Goal: Task Accomplishment & Management: Use online tool/utility

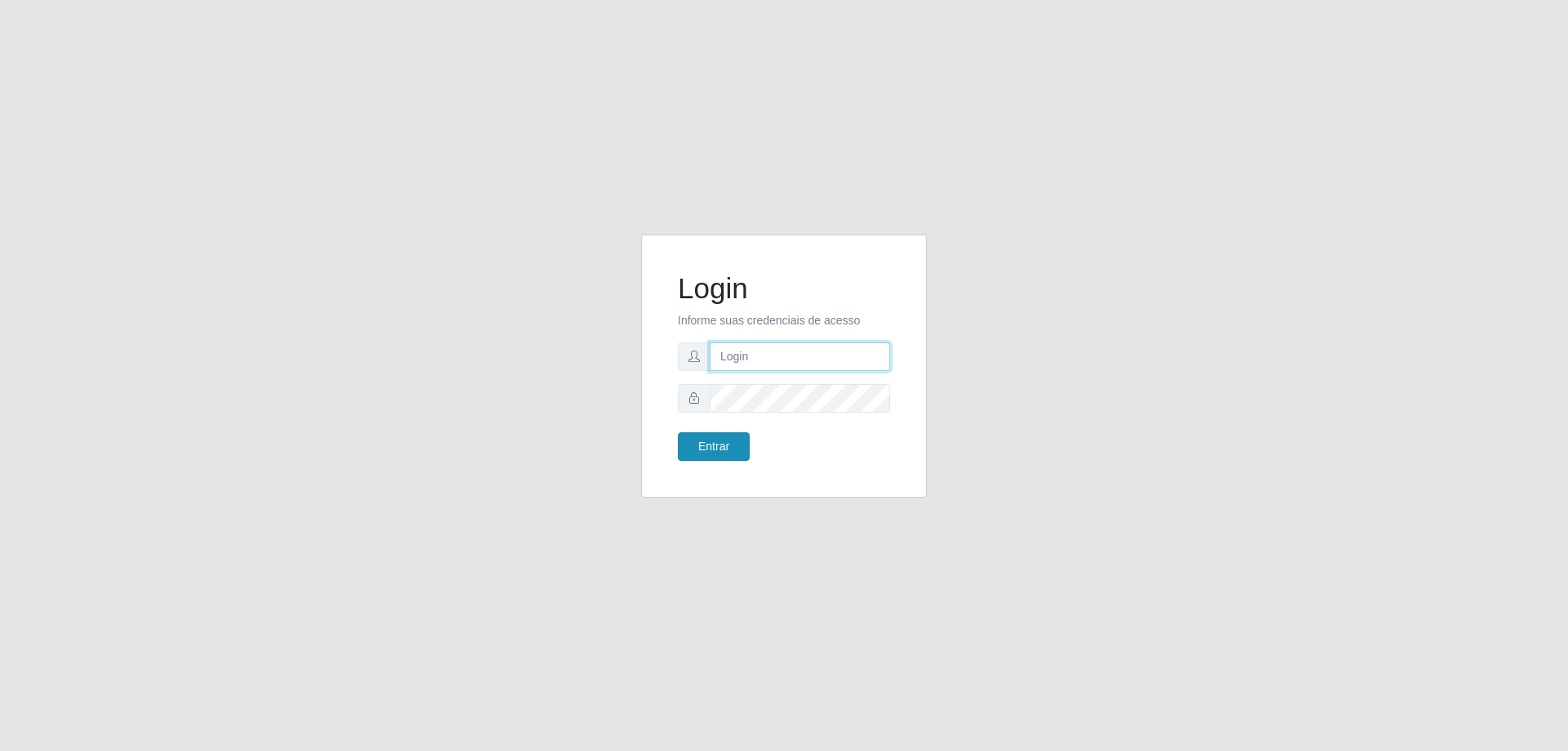
type input "mayara@frigomaster"
click at [692, 446] on button "Entrar" at bounding box center [714, 446] width 72 height 29
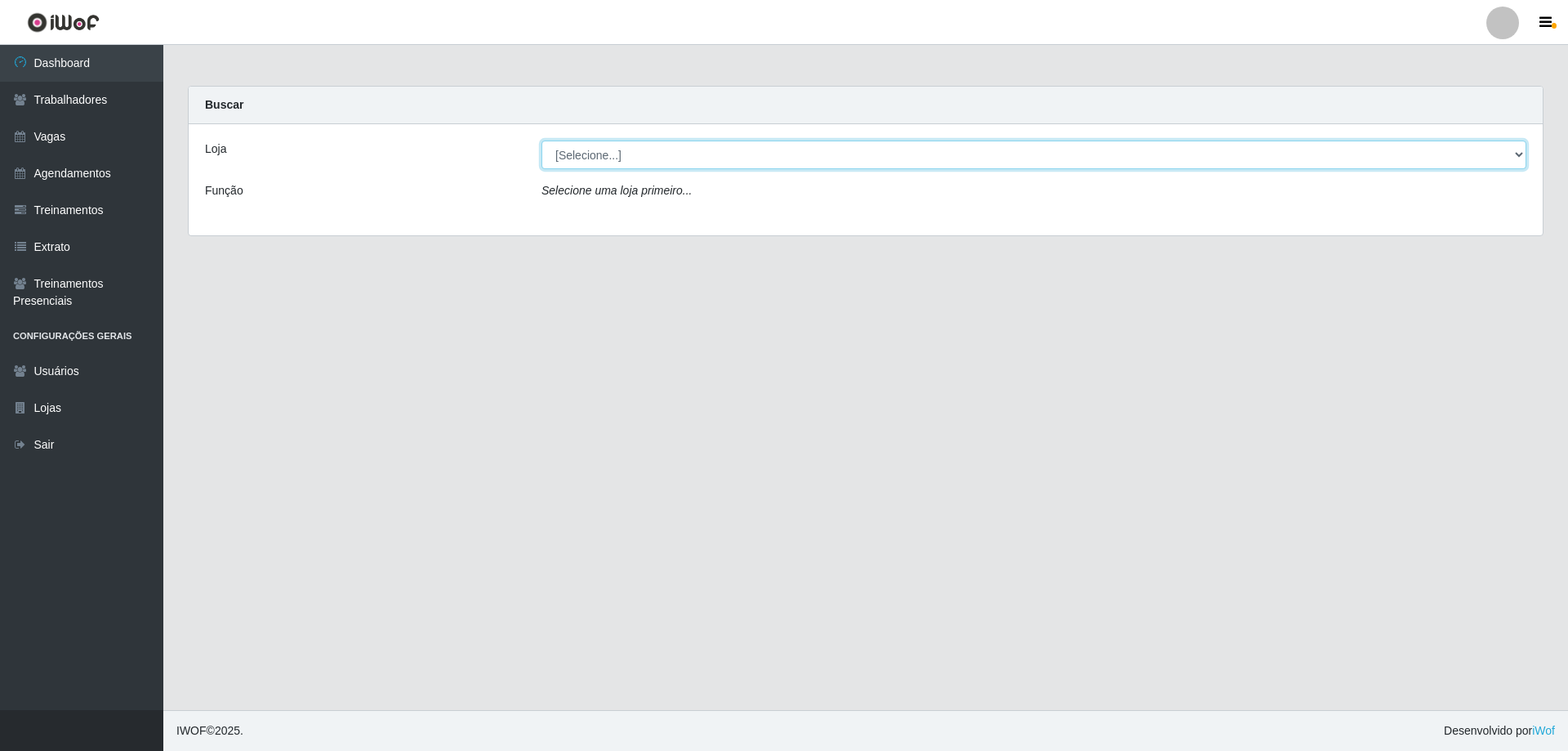
click at [844, 153] on select "[Selecione...] FrigoMaster" at bounding box center [1034, 155] width 985 height 29
select select "392"
click at [542, 141] on select "[Selecione...] FrigoMaster" at bounding box center [1034, 155] width 985 height 29
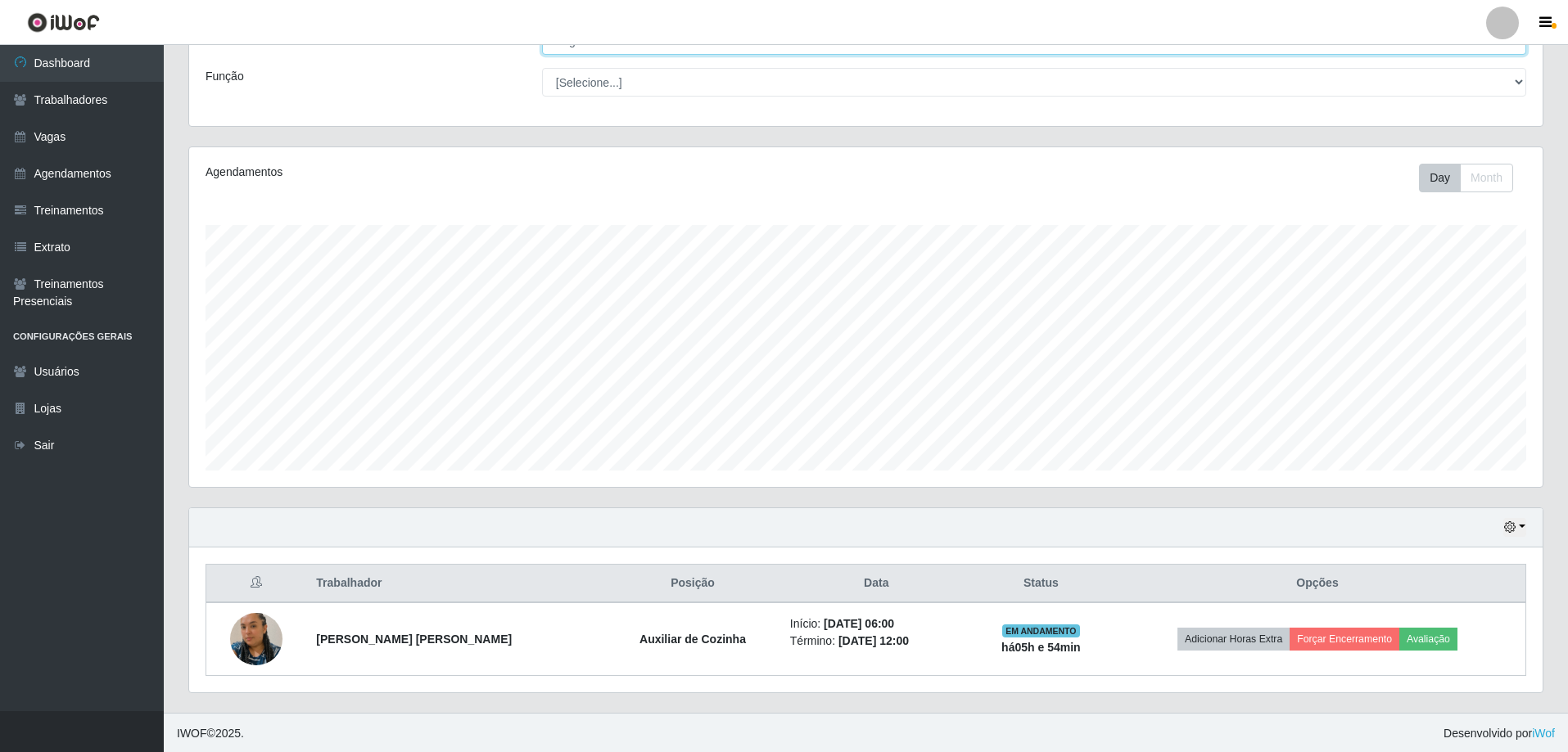
scroll to position [117, 0]
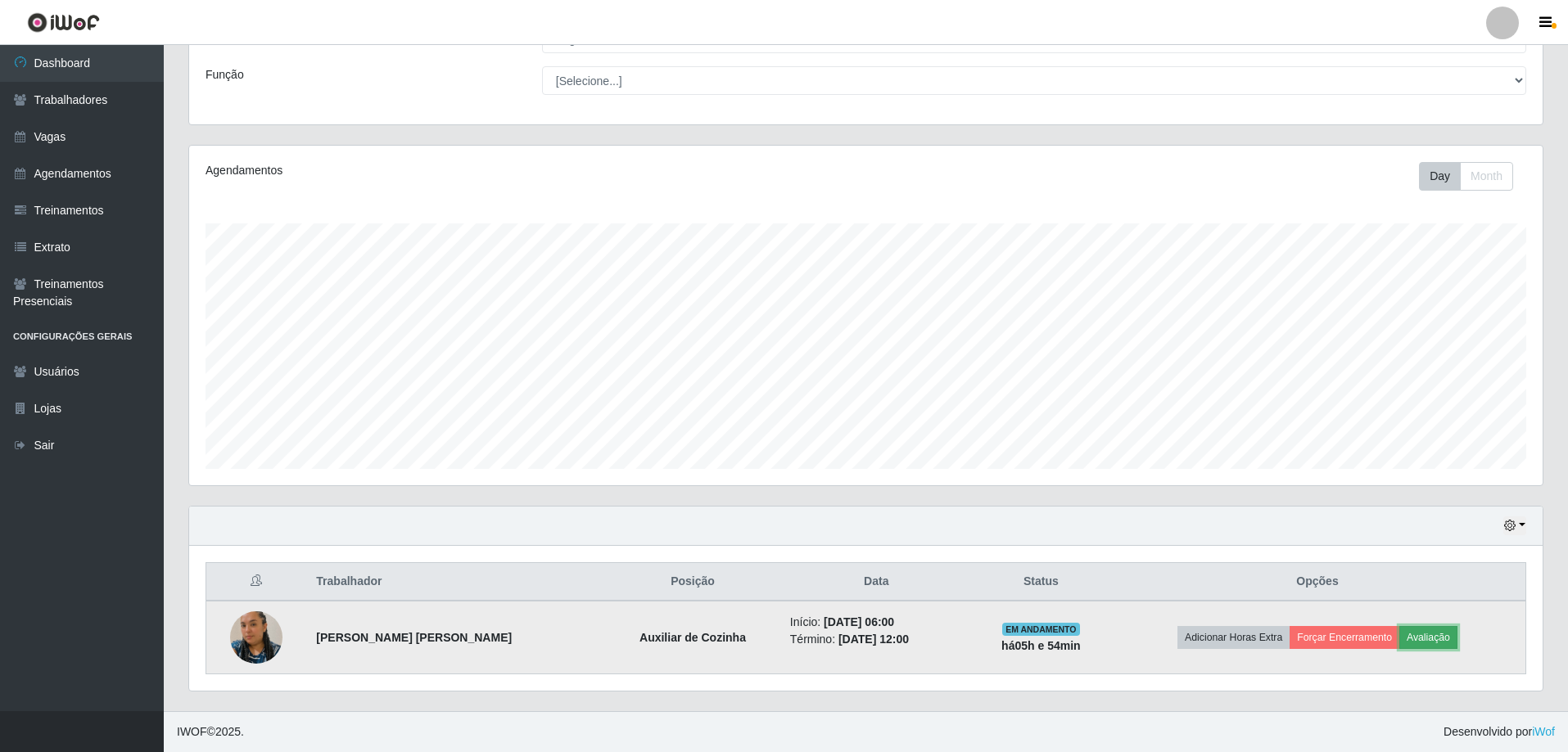
click at [1430, 635] on button "Avaliação" at bounding box center [1428, 637] width 58 height 23
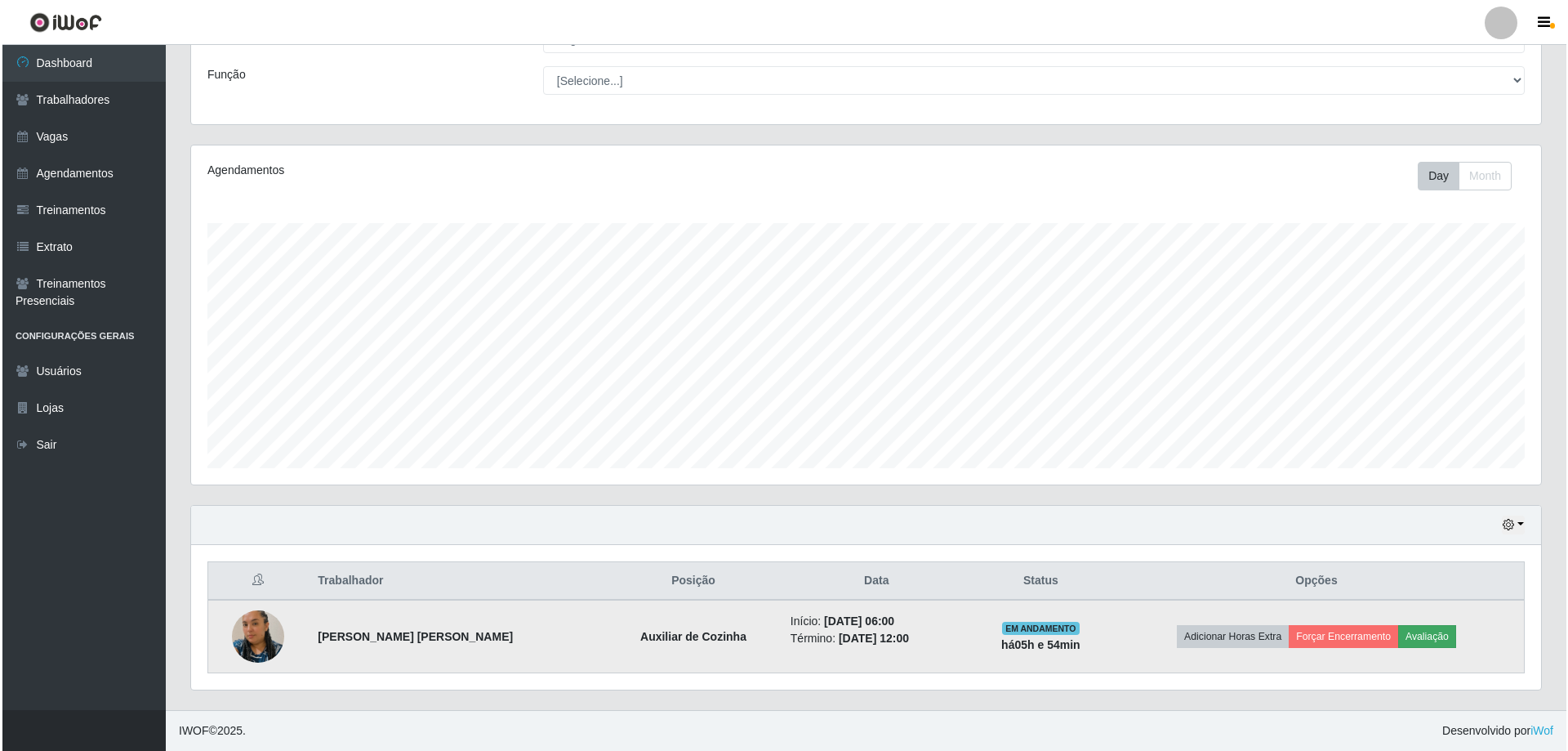
scroll to position [339, 1342]
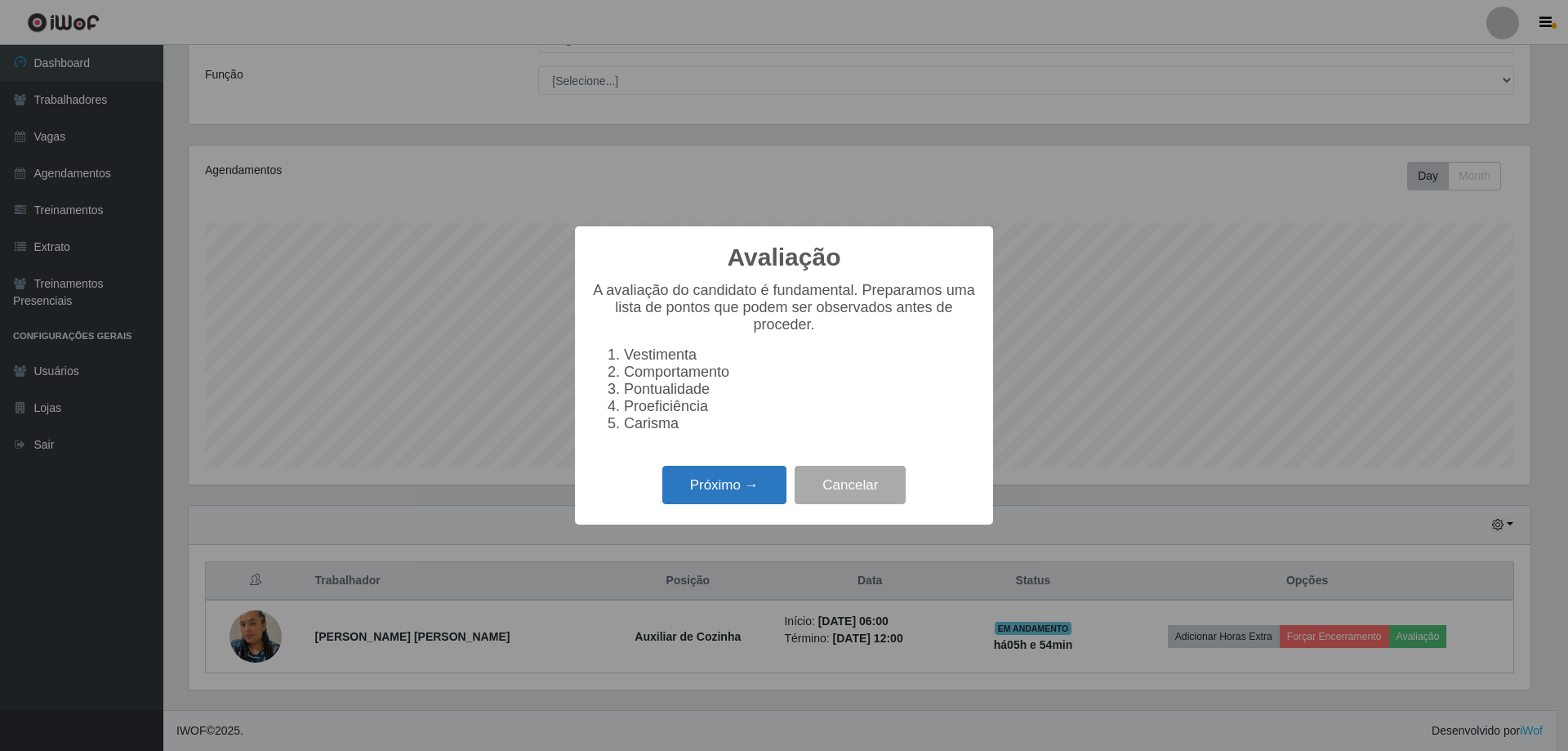
click at [702, 495] on button "Próximo →" at bounding box center [724, 485] width 124 height 39
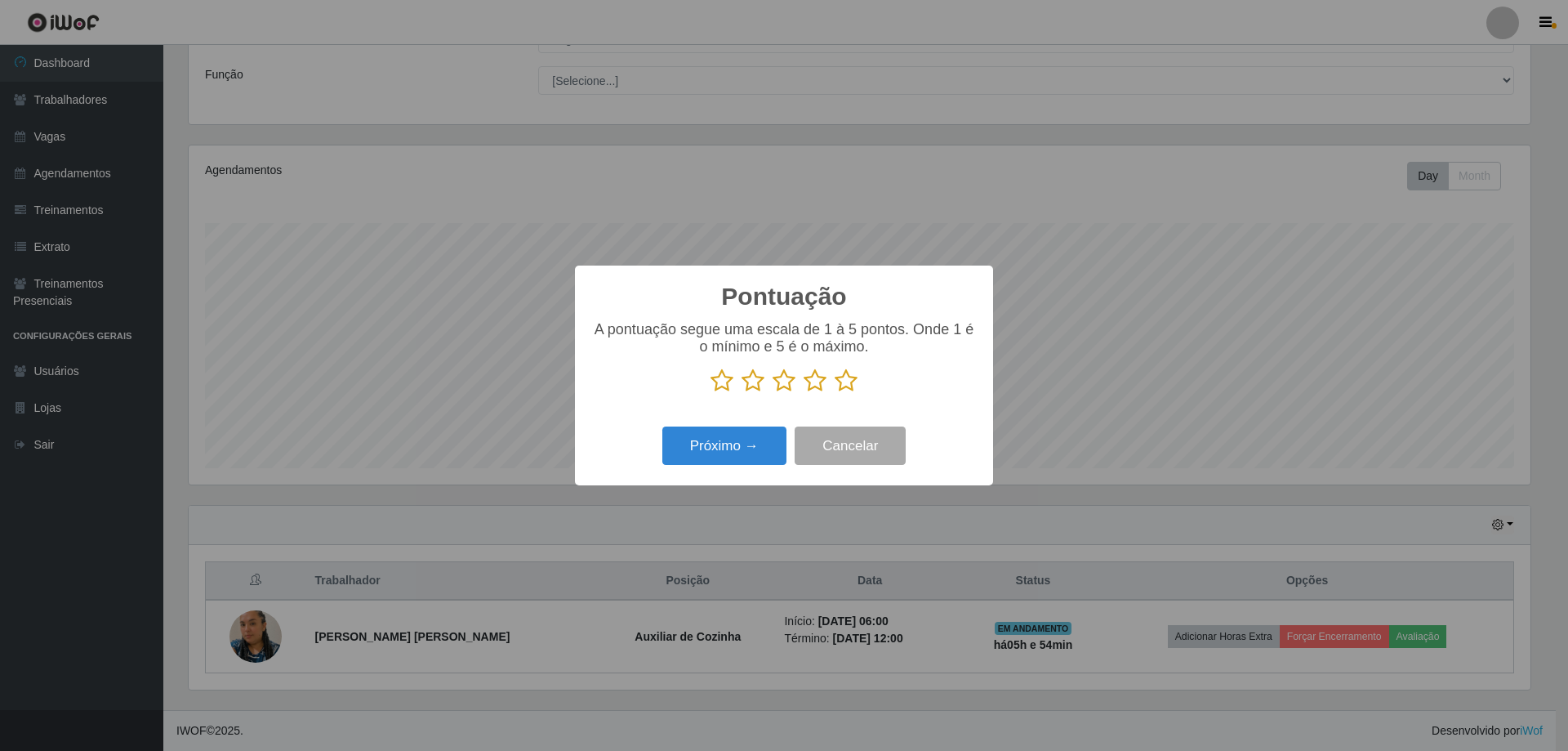
scroll to position [816748, 815474]
click at [840, 387] on icon at bounding box center [846, 381] width 23 height 25
click at [835, 393] on input "radio" at bounding box center [835, 393] width 0 height 0
click at [752, 437] on button "Próximo →" at bounding box center [724, 446] width 124 height 39
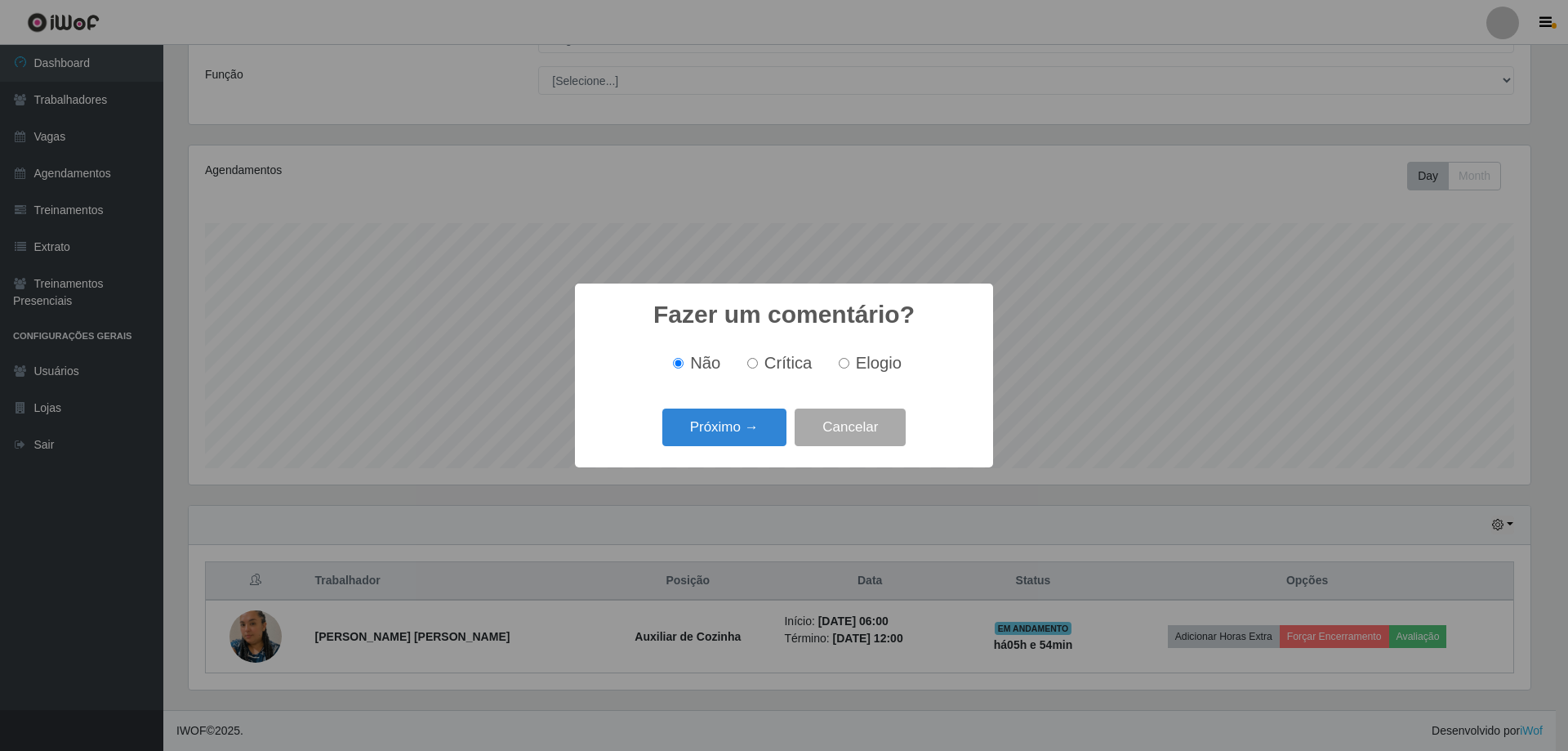
click at [752, 437] on button "Próximo →" at bounding box center [724, 428] width 124 height 39
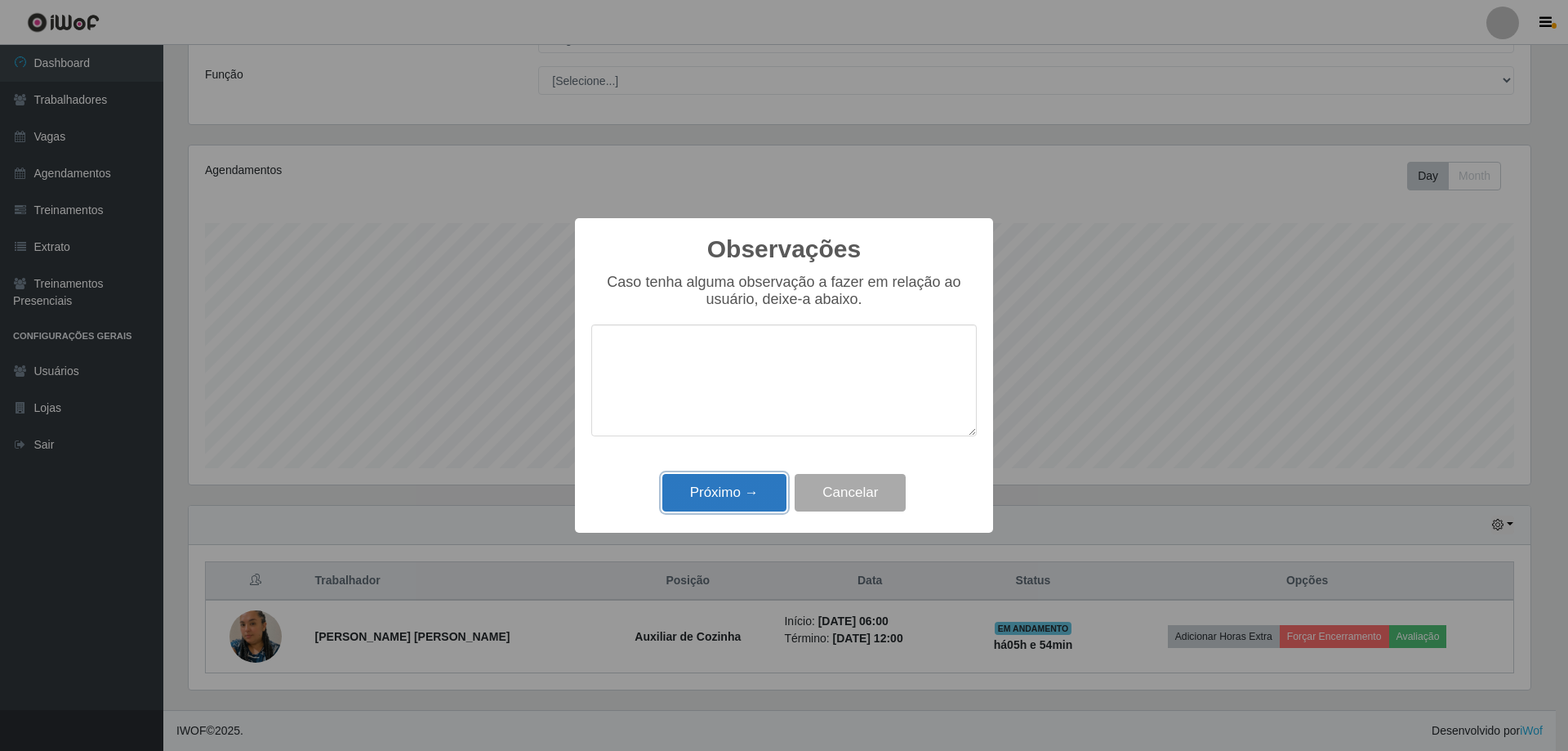
click at [734, 494] on button "Próximo →" at bounding box center [724, 493] width 124 height 39
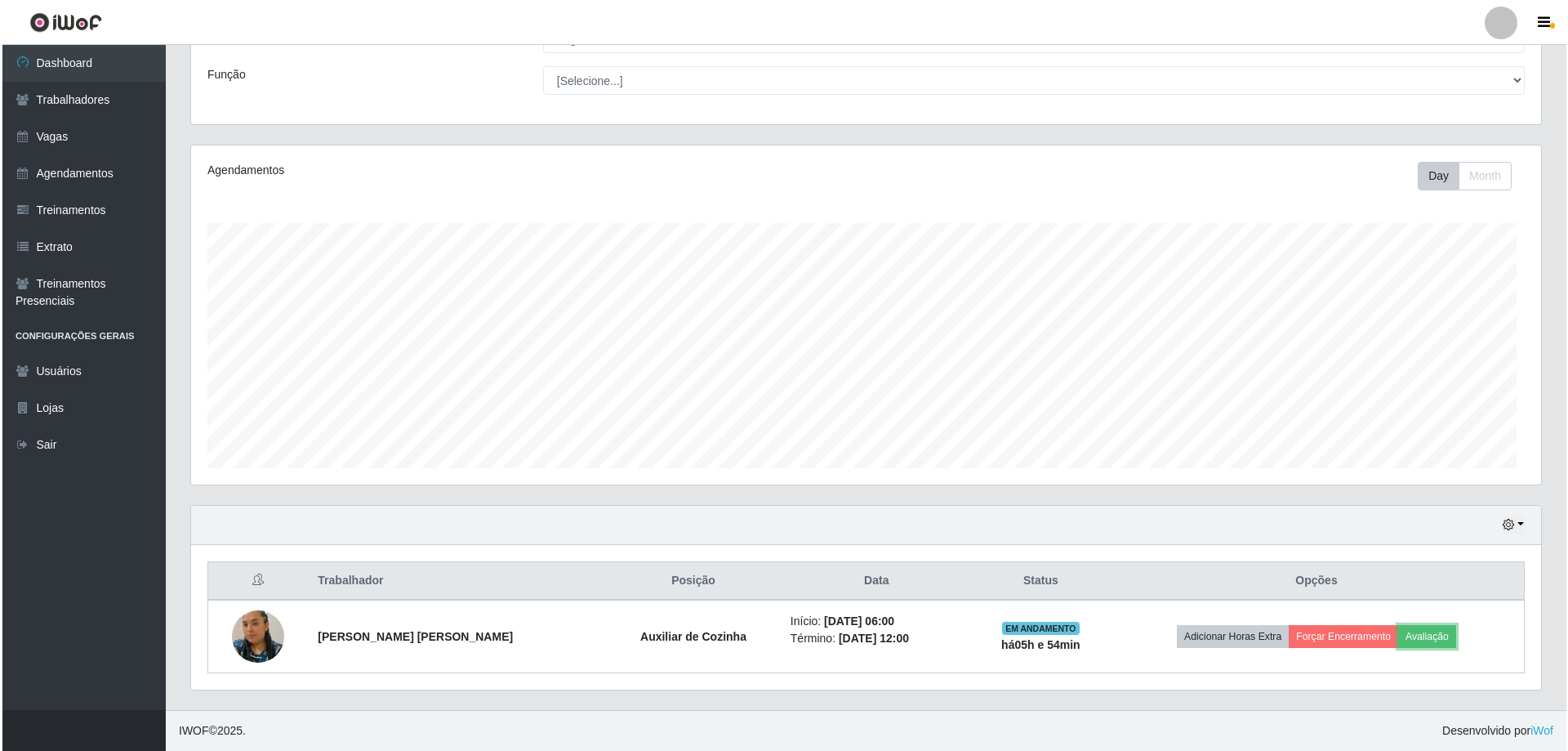
scroll to position [339, 1350]
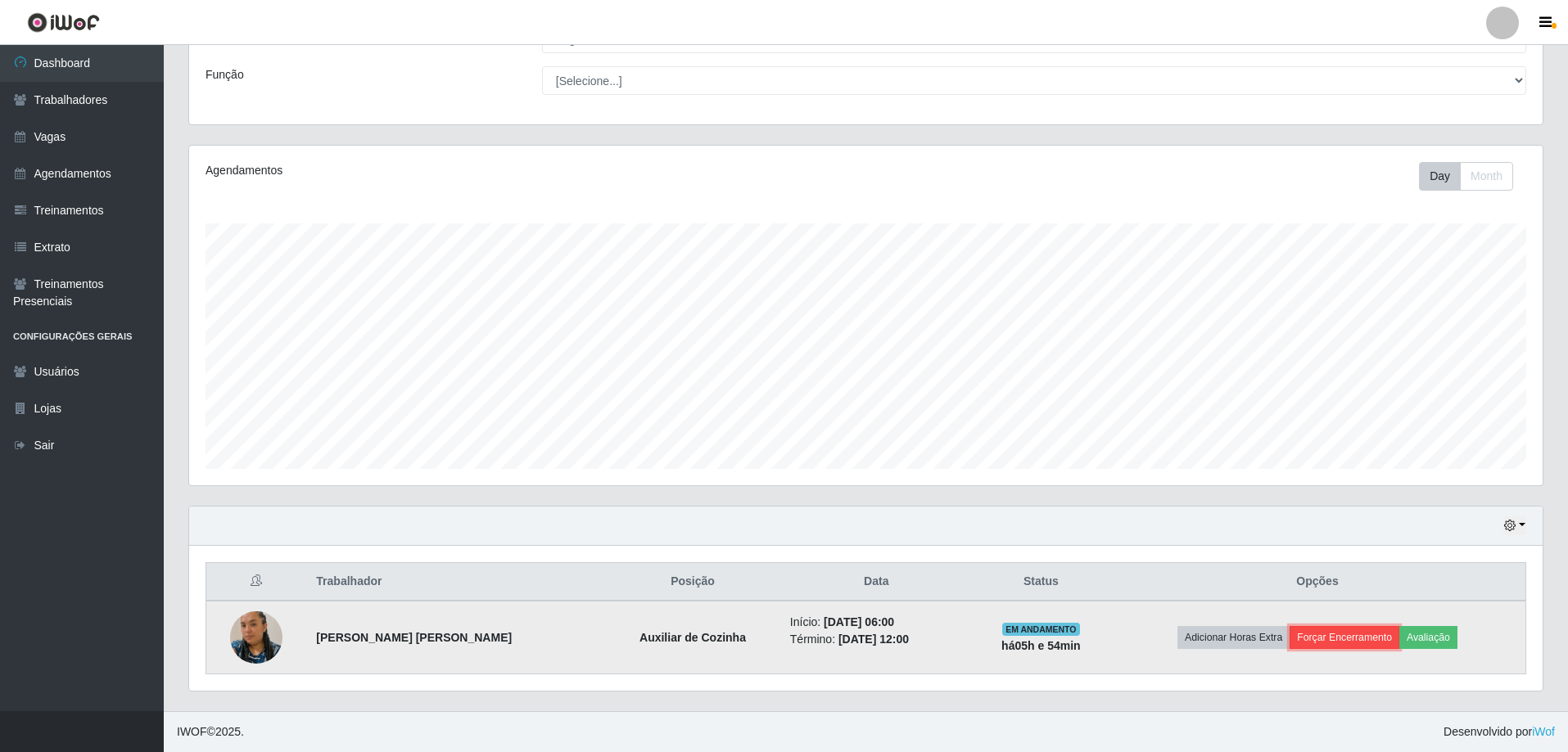
click at [1314, 635] on button "Forçar Encerramento" at bounding box center [1343, 637] width 110 height 23
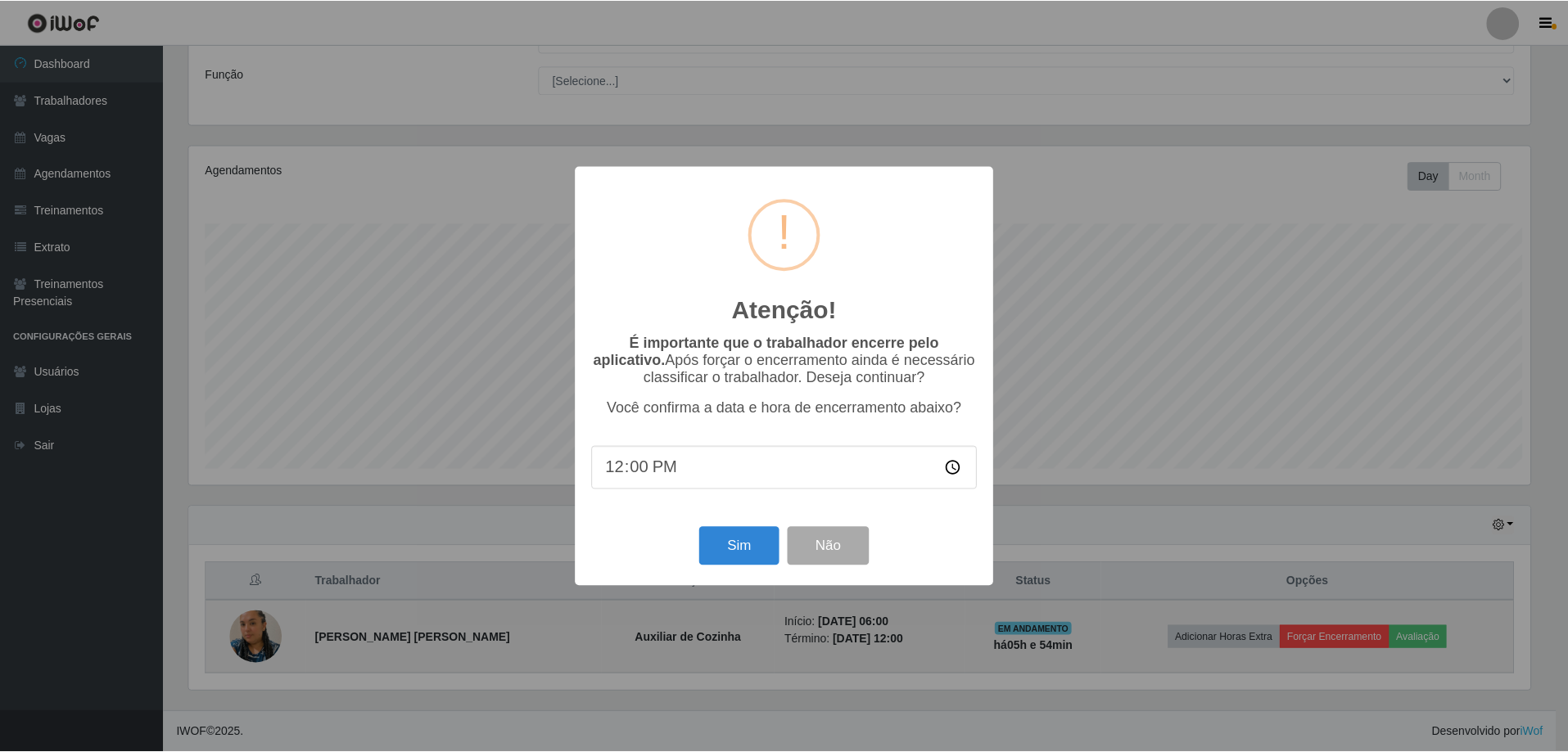
scroll to position [339, 1345]
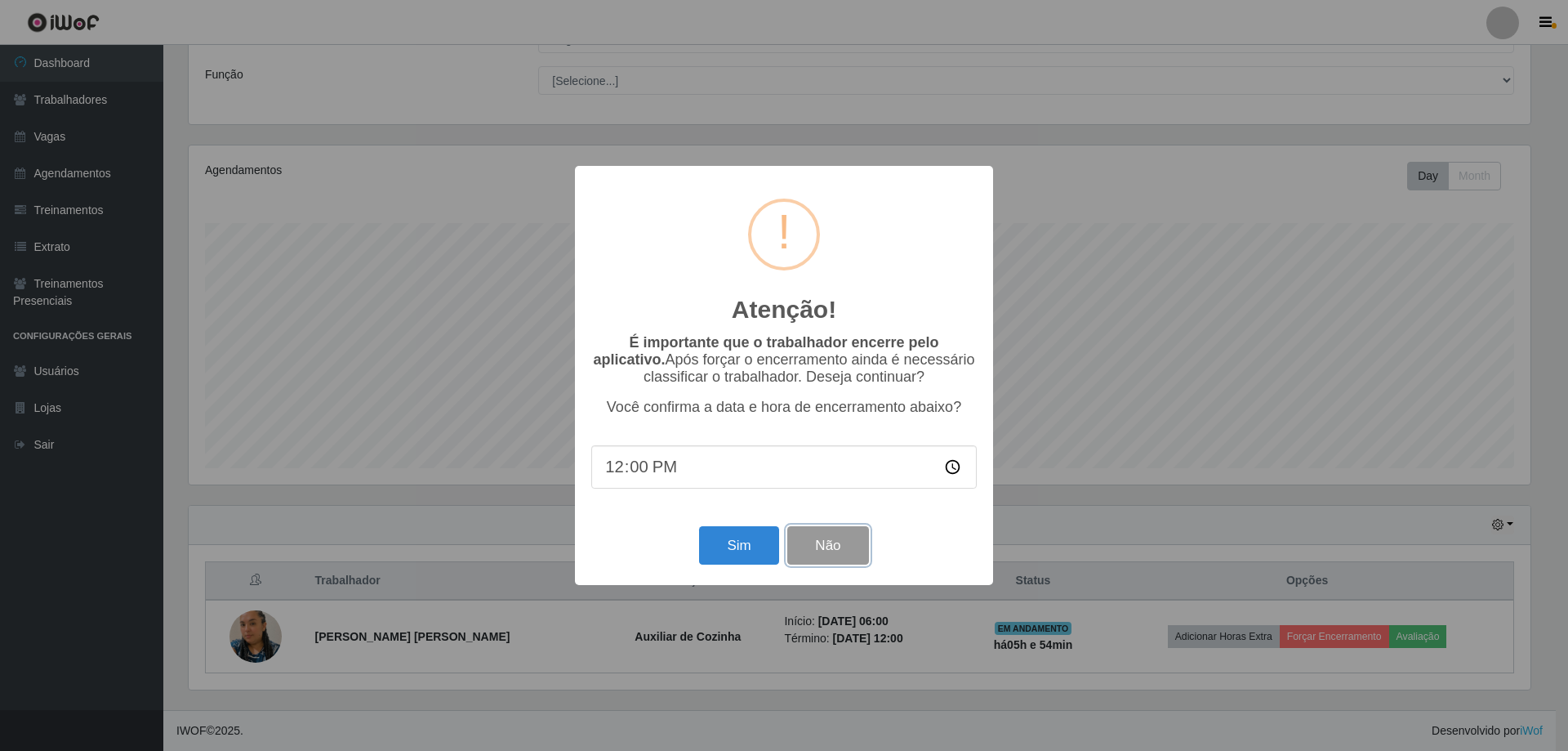
click at [811, 539] on button "Não" at bounding box center [828, 545] width 80 height 39
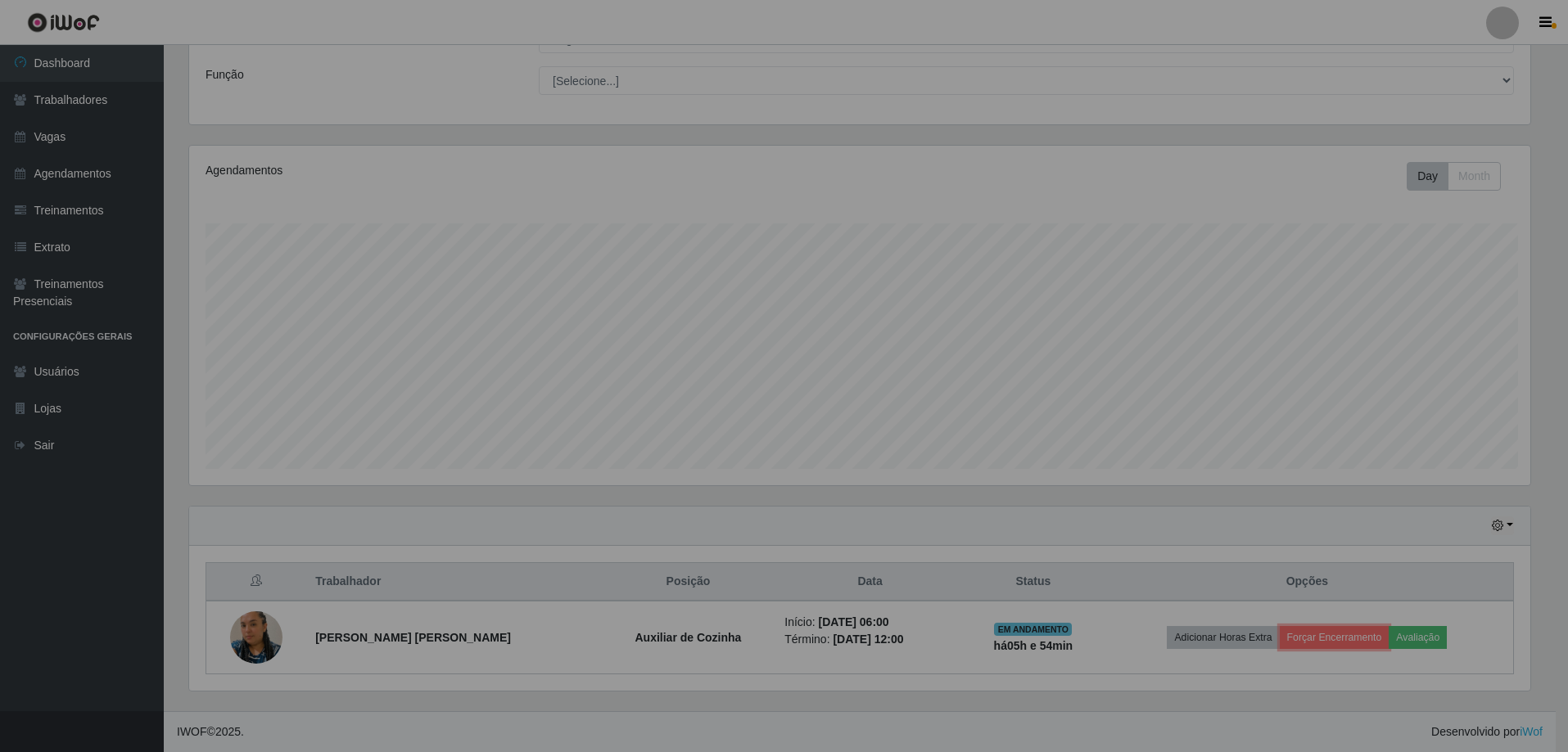
scroll to position [339, 1353]
